Goal: Navigation & Orientation: Find specific page/section

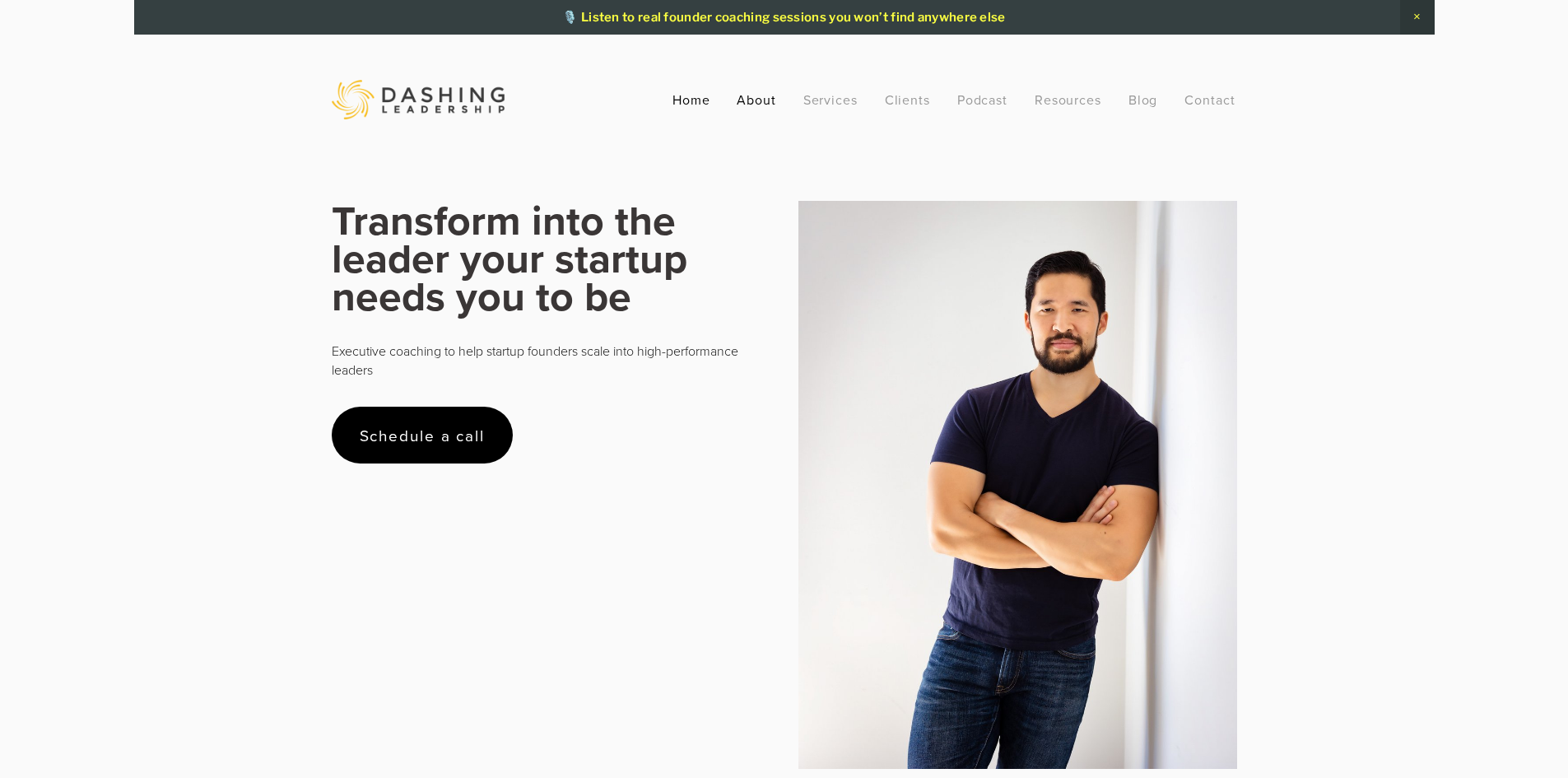
click at [758, 106] on link "About" at bounding box center [756, 100] width 39 height 30
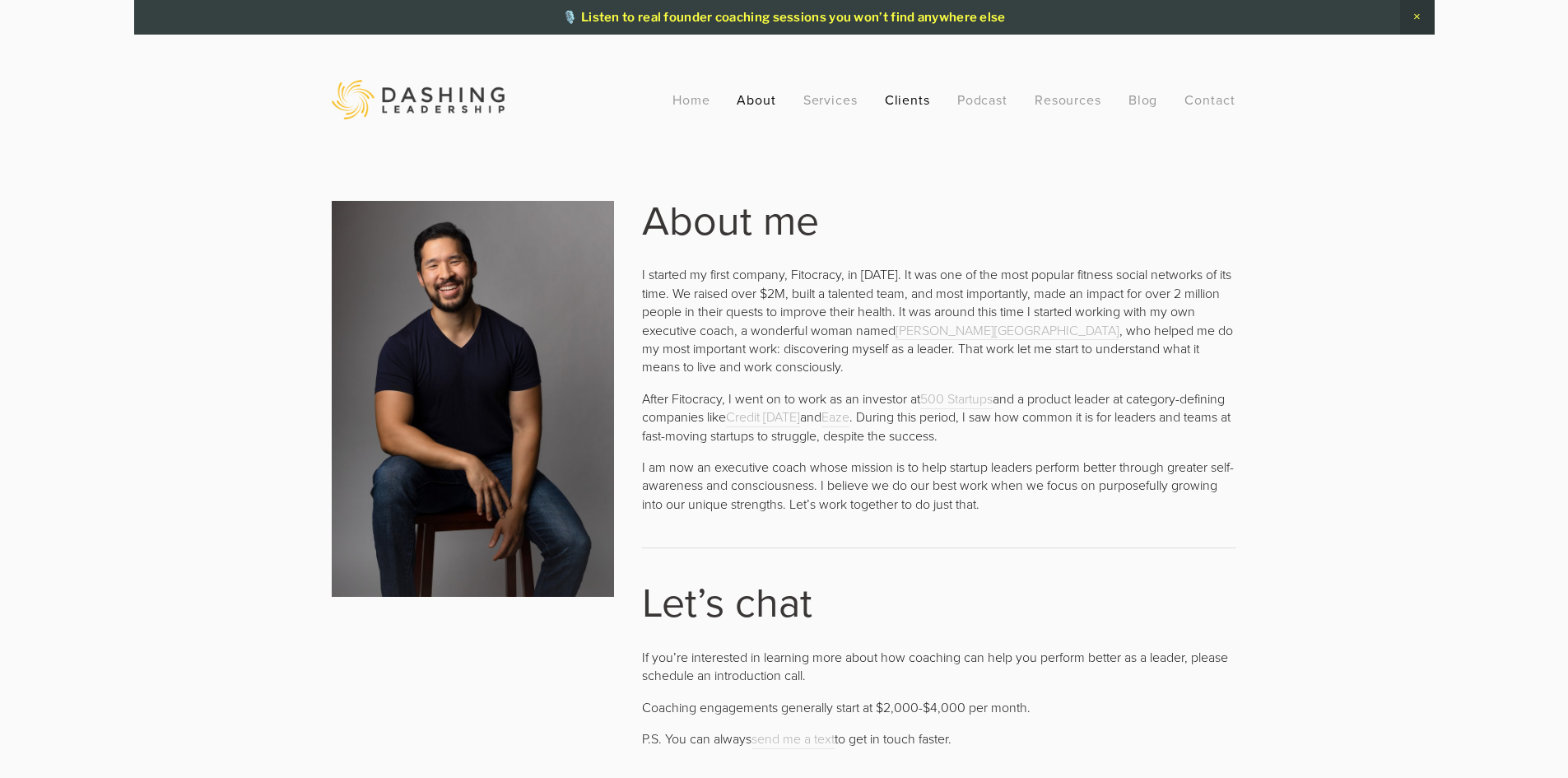
click at [906, 105] on link "Clients" at bounding box center [907, 100] width 46 height 30
